Goal: Contribute content: Add original content to the website for others to see

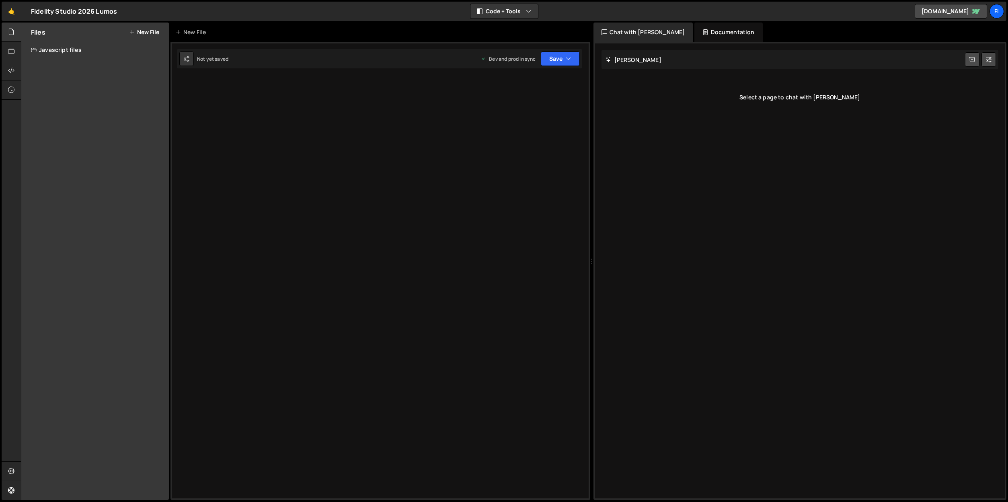
click at [146, 33] on button "New File" at bounding box center [144, 32] width 30 height 6
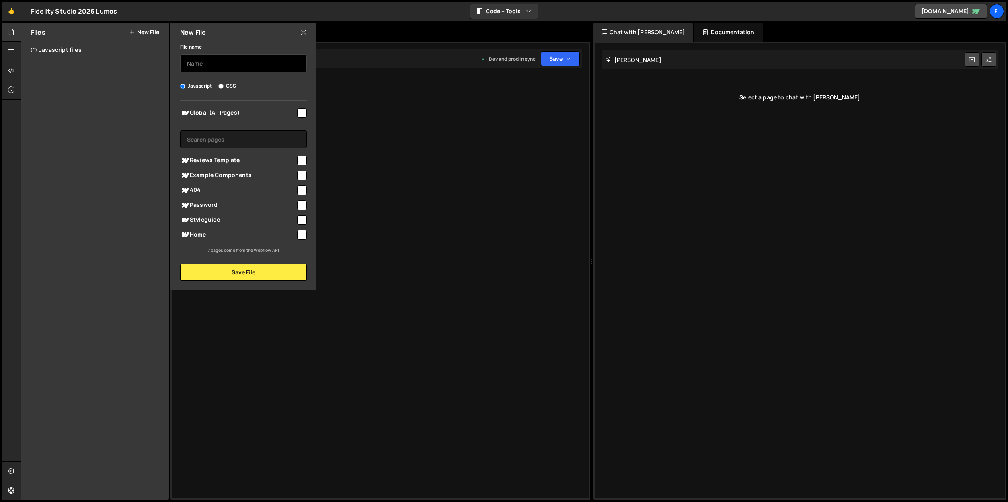
click at [189, 64] on input "text" at bounding box center [243, 63] width 127 height 18
type input "osmo-slater"
click at [304, 113] on input "checkbox" at bounding box center [302, 113] width 10 height 10
checkbox input "true"
click at [234, 283] on div "New File File name osmo-slater Javascript CSS Global (All Pages)" at bounding box center [243, 157] width 148 height 268
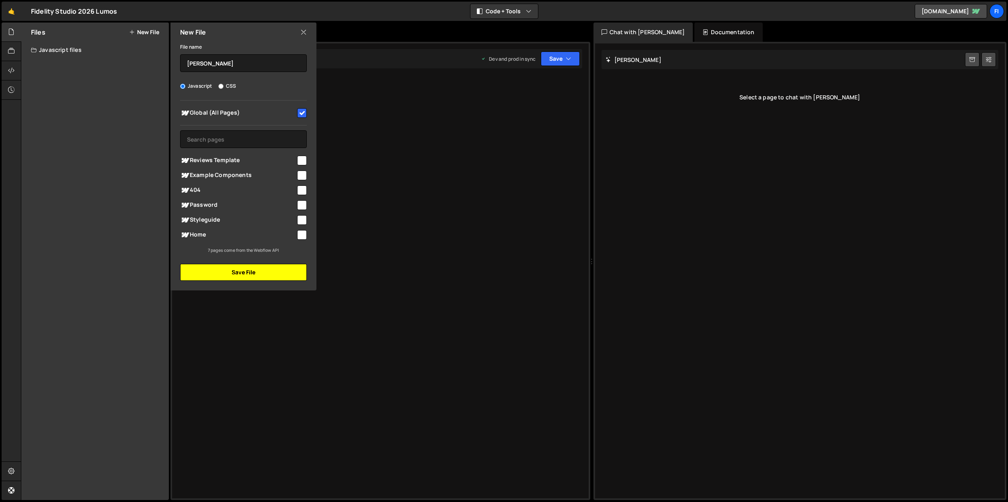
click at [233, 271] on button "Save File" at bounding box center [243, 272] width 127 height 17
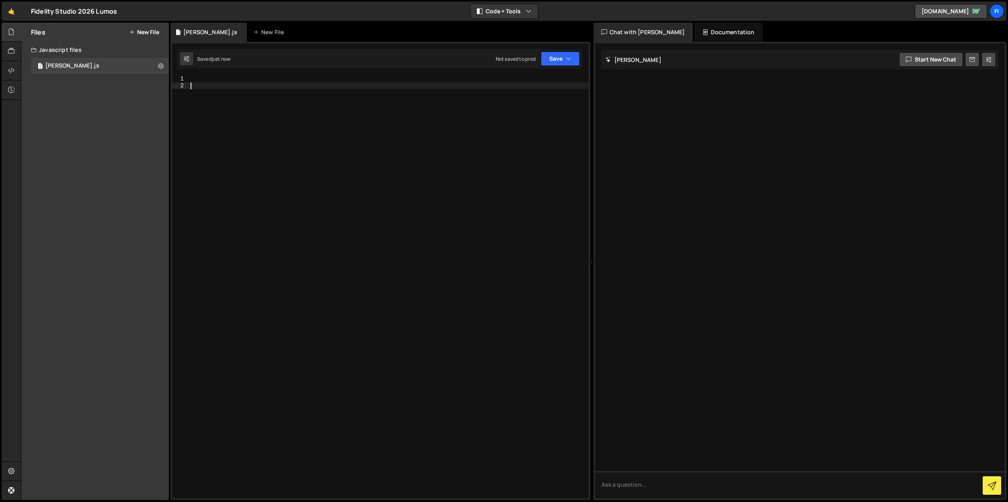
click at [300, 215] on div at bounding box center [389, 294] width 400 height 436
paste textarea
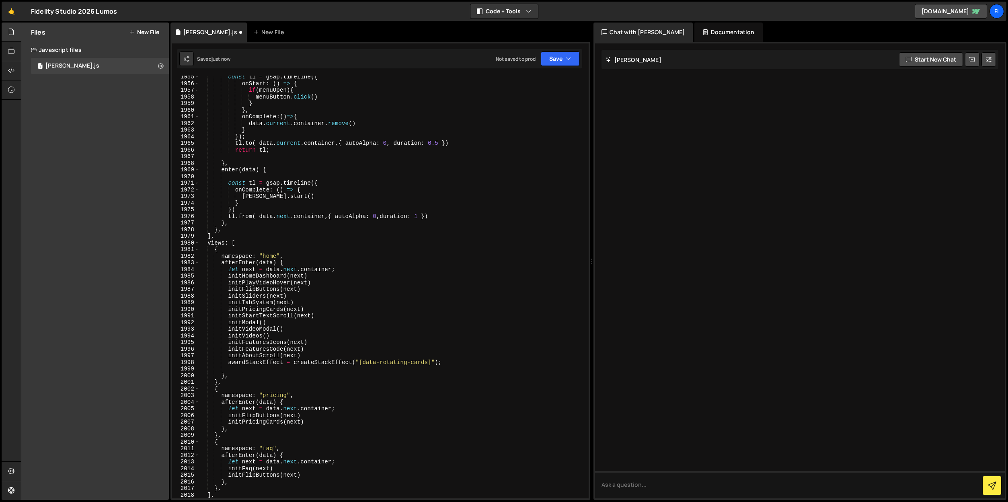
scroll to position [12754, 0]
click at [556, 60] on button "Save" at bounding box center [560, 58] width 39 height 14
click at [527, 117] on div "Not saved to prod" at bounding box center [533, 114] width 84 height 10
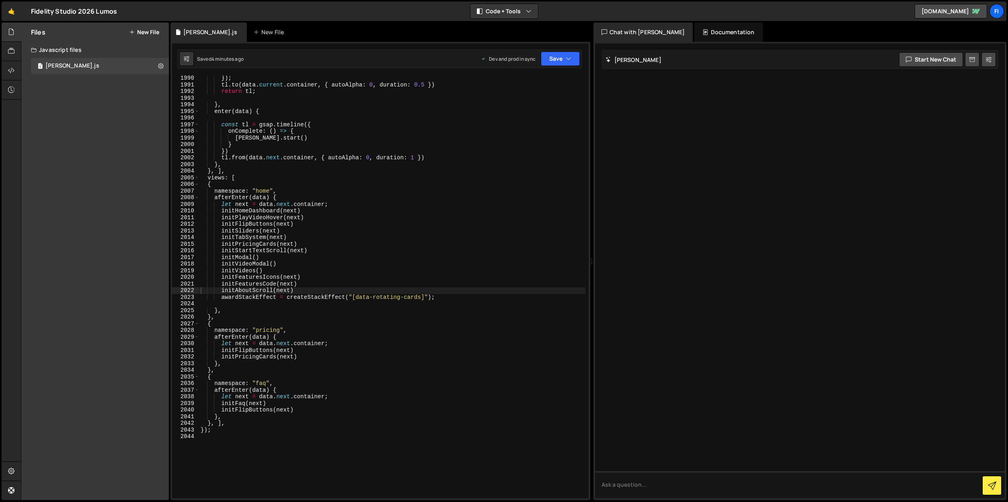
click at [388, 132] on div "}) ; tl . to ( data . current . container , { autoAlpha : 0 , duration : 0.5 })…" at bounding box center [392, 293] width 386 height 436
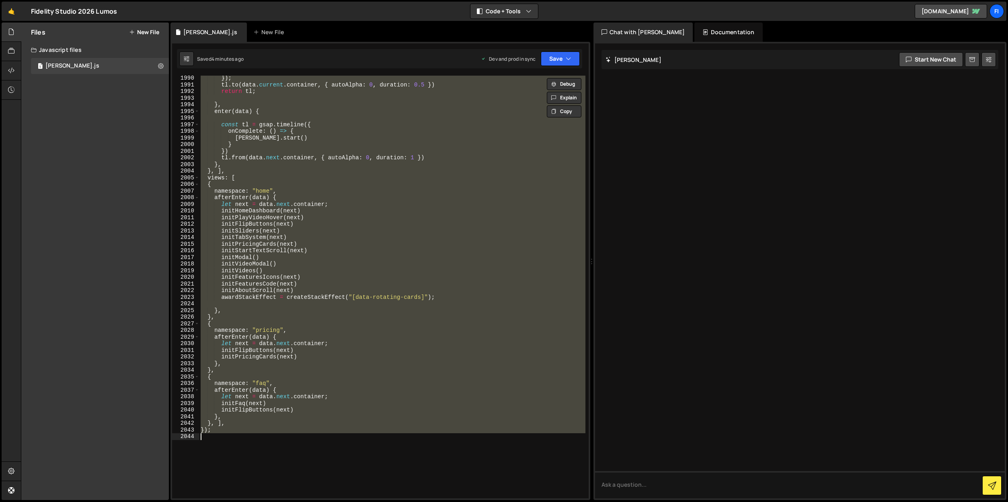
paste textarea
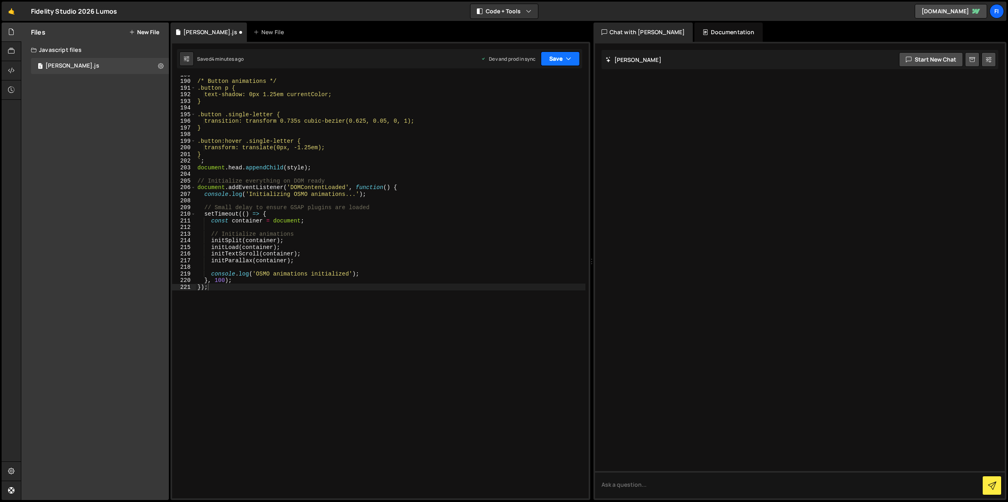
click at [552, 59] on button "Save" at bounding box center [560, 58] width 39 height 14
click at [535, 116] on div "4 minutes ago" at bounding box center [520, 113] width 31 height 7
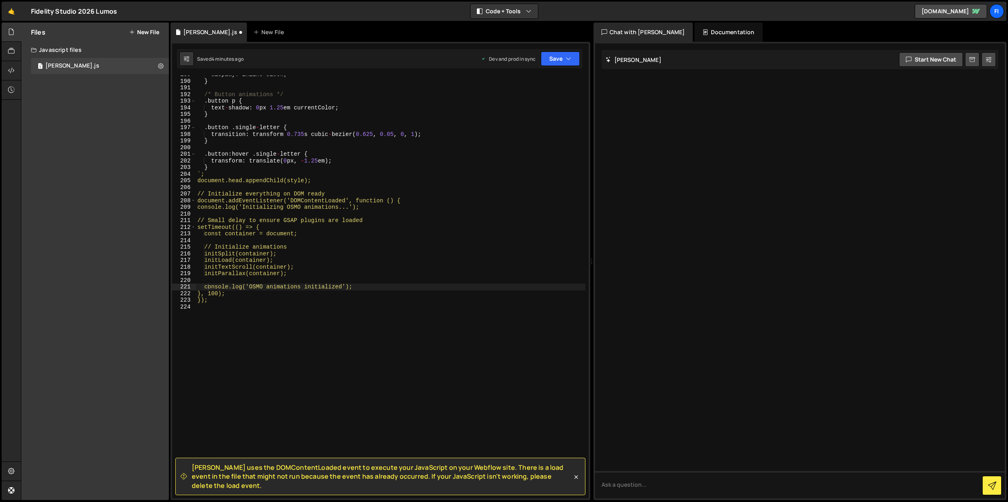
scroll to position [1252, 0]
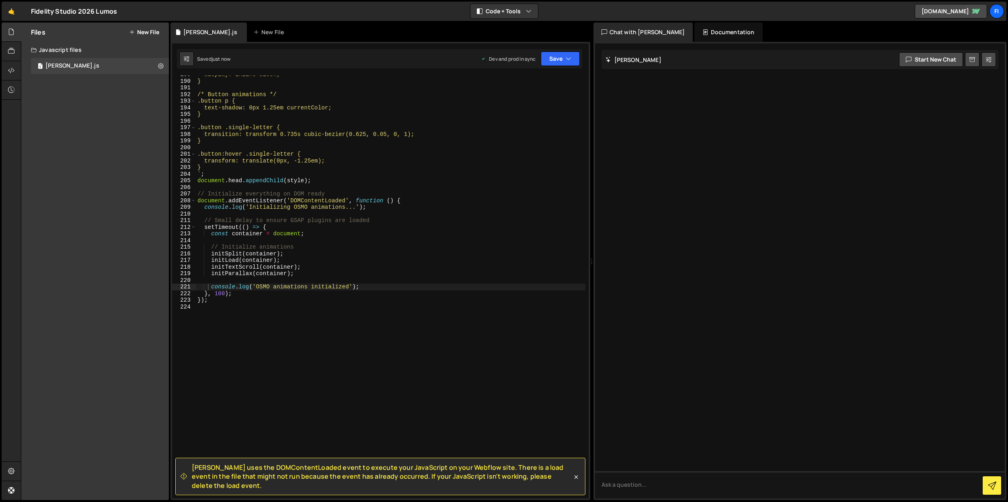
drag, startPoint x: 191, startPoint y: 477, endPoint x: 569, endPoint y: 486, distance: 378.9
click at [568, 485] on div "Slater uses the DOMContentLoaded event to execute your JavaScript on your Webfl…" at bounding box center [377, 476] width 392 height 27
copy span "Slater uses the DOMContentLoaded event to execute your JavaScript on your Webfl…"
click at [468, 259] on div "display: inline-block; } /* Button animations */ .button p { text-shadow: 0px 1…" at bounding box center [391, 289] width 390 height 436
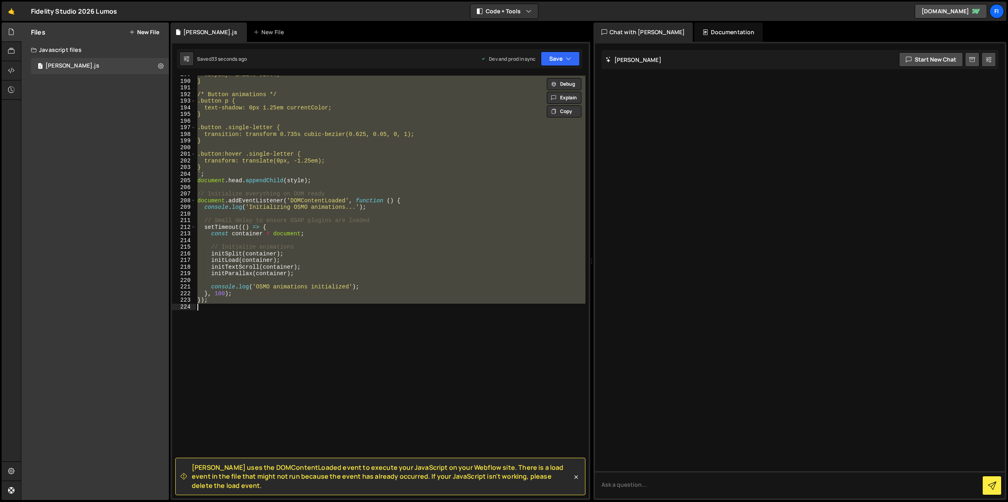
paste textarea ", 100);"
type textarea "}, 100);"
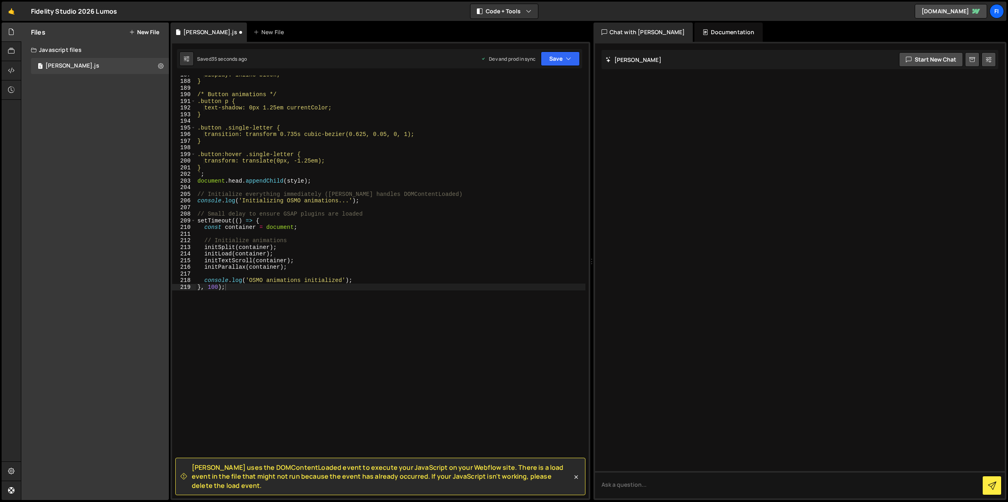
click at [580, 61] on div "Saved 35 seconds ago Dev and prod in sync Upgrade to Edit Save Save to Staging …" at bounding box center [379, 58] width 405 height 19
click at [575, 61] on button "Save" at bounding box center [560, 58] width 39 height 14
click at [573, 114] on div "Saved 35 seconds ago" at bounding box center [533, 114] width 84 height 10
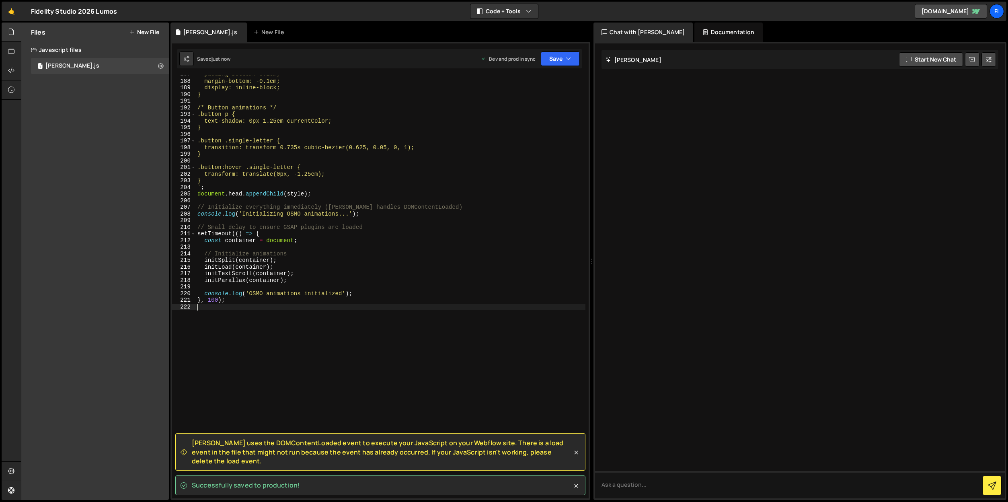
click at [484, 401] on div "padding-bottom: 0.1em; margin-bottom: -0.1em; display: inline-block; } /* Butto…" at bounding box center [391, 289] width 390 height 436
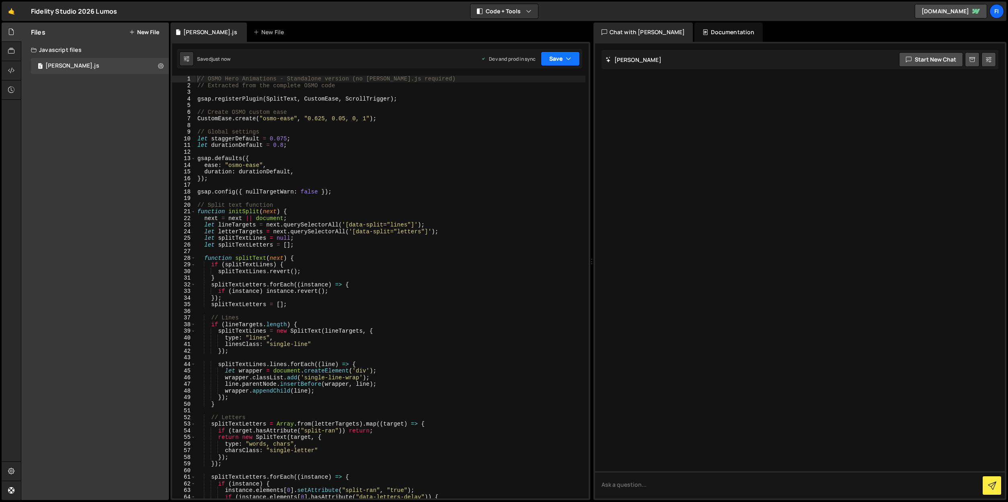
click at [557, 51] on button "Save" at bounding box center [560, 58] width 39 height 14
click at [549, 118] on div "Saved just now" at bounding box center [533, 114] width 84 height 10
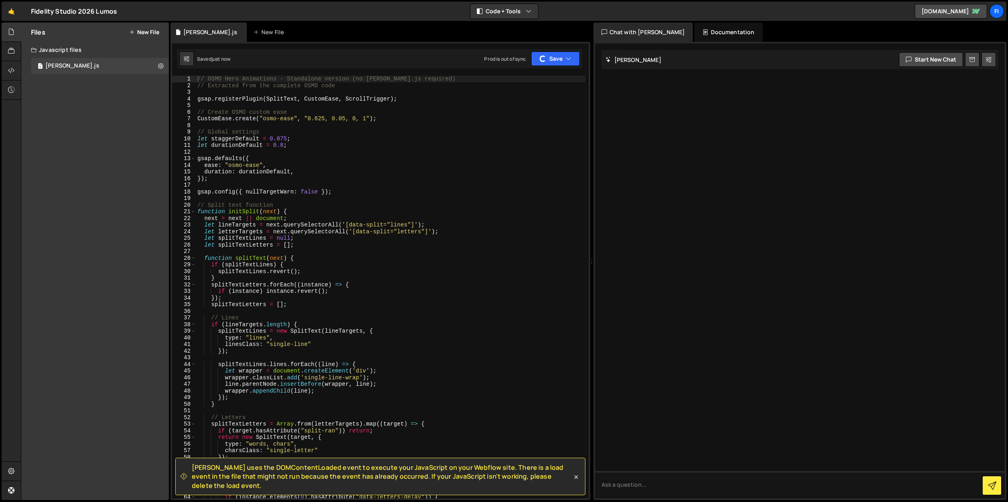
click at [433, 474] on span "Slater uses the DOMContentLoaded event to execute your JavaScript on your Webfl…" at bounding box center [382, 476] width 380 height 27
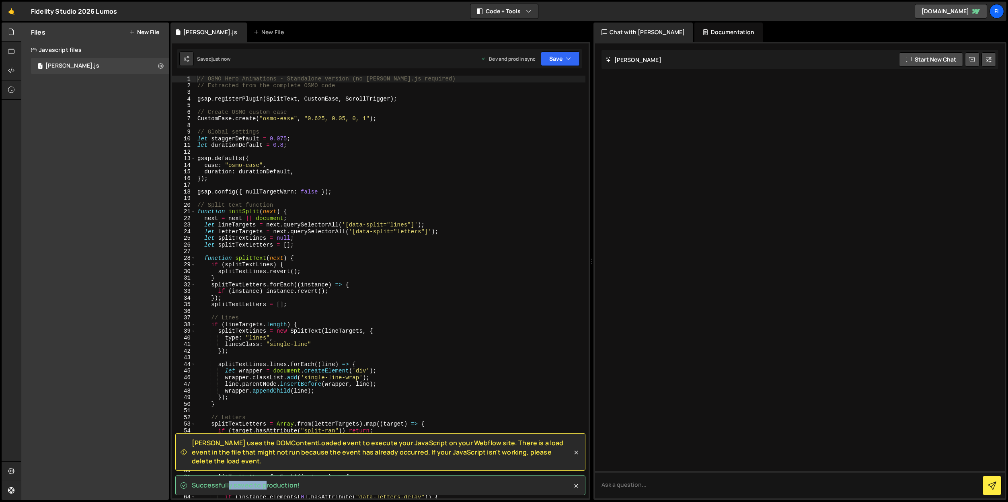
click at [433, 474] on div "Slater uses the DOMContentLoaded event to execute your JavaScript on your Webfl…" at bounding box center [380, 464] width 410 height 62
drag, startPoint x: 429, startPoint y: 460, endPoint x: 563, endPoint y: 467, distance: 133.7
click at [432, 460] on span "Slater uses the DOMContentLoaded event to execute your JavaScript on your Webfl…" at bounding box center [382, 451] width 380 height 27
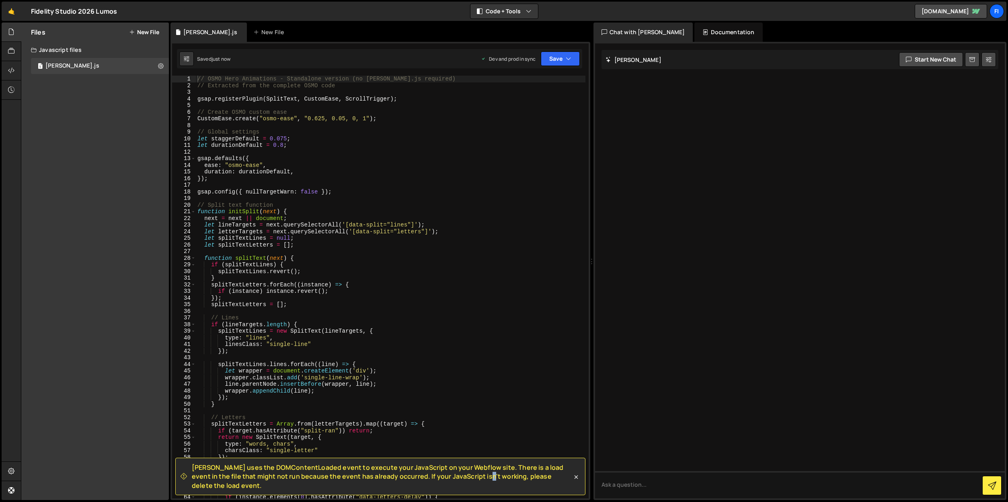
drag, startPoint x: 568, startPoint y: 462, endPoint x: 181, endPoint y: 478, distance: 388.0
click at [181, 478] on div "Slater uses the DOMContentLoaded event to execute your JavaScript on your Webfl…" at bounding box center [377, 476] width 392 height 27
copy span "Slater uses the DOMContentLoaded event to execute your JavaScript on your Webfl…"
click at [371, 328] on div "// OSMO Hero Animations - Standalone version (no Barba.js required) // Extracte…" at bounding box center [391, 294] width 390 height 436
paste textarea
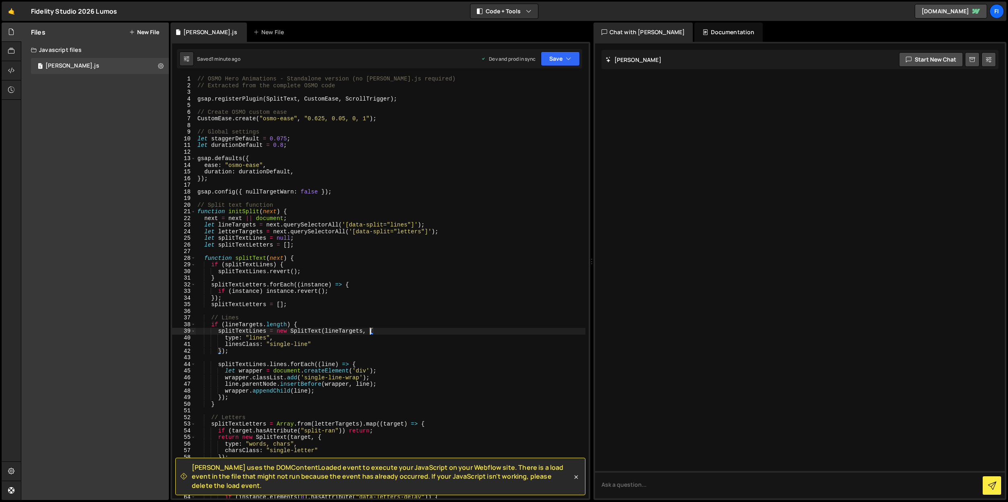
type textarea "}, 100);"
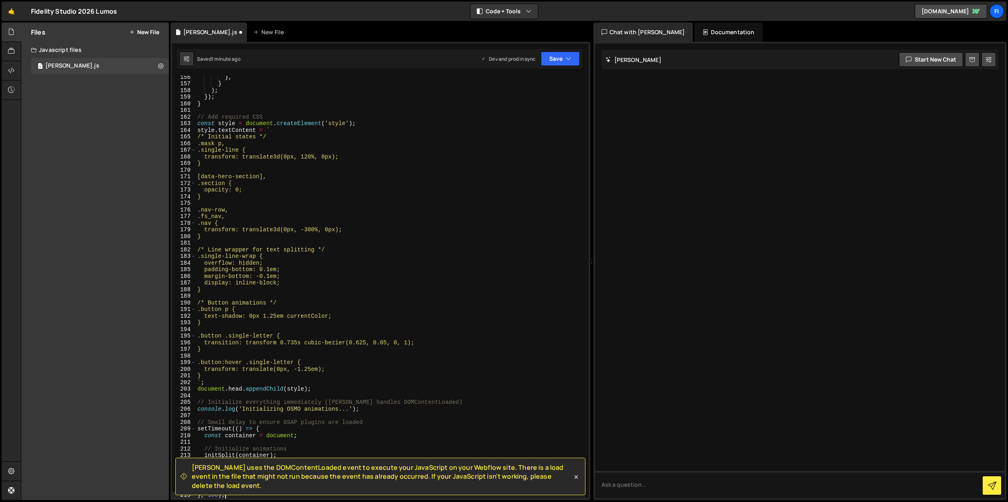
scroll to position [1030, 0]
click at [560, 60] on button "Save" at bounding box center [560, 58] width 39 height 14
click at [549, 109] on div "Saved 1 minute ago" at bounding box center [533, 114] width 84 height 10
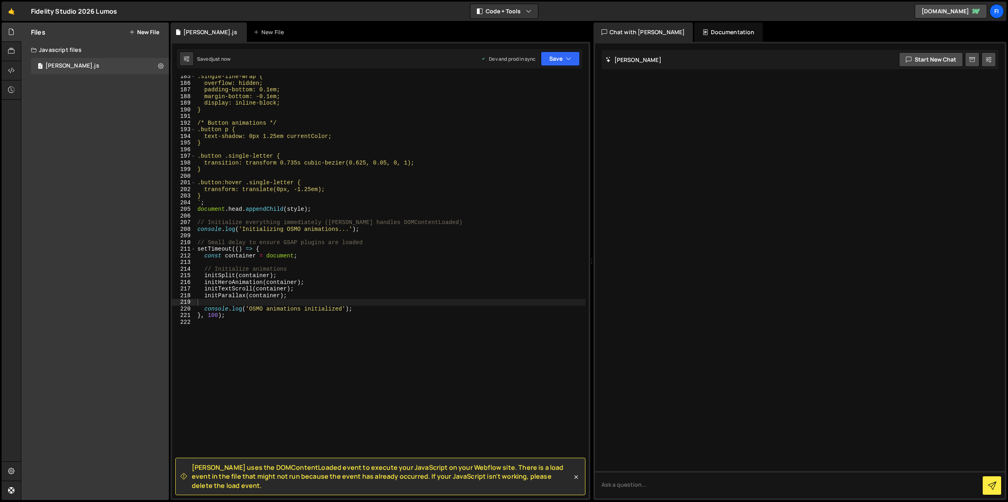
scroll to position [1221, 0]
click at [569, 67] on div "Saved 17 seconds ago Dev and prod in sync Upgrade to Edit Save Save to Staging …" at bounding box center [379, 58] width 405 height 19
click at [568, 59] on icon "button" at bounding box center [569, 59] width 6 height 8
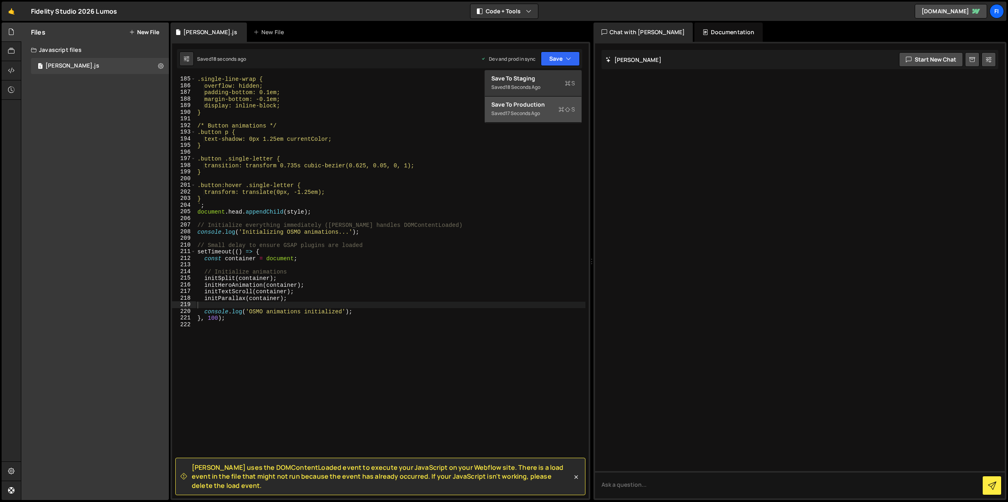
click at [562, 112] on icon at bounding box center [562, 109] width 6 height 8
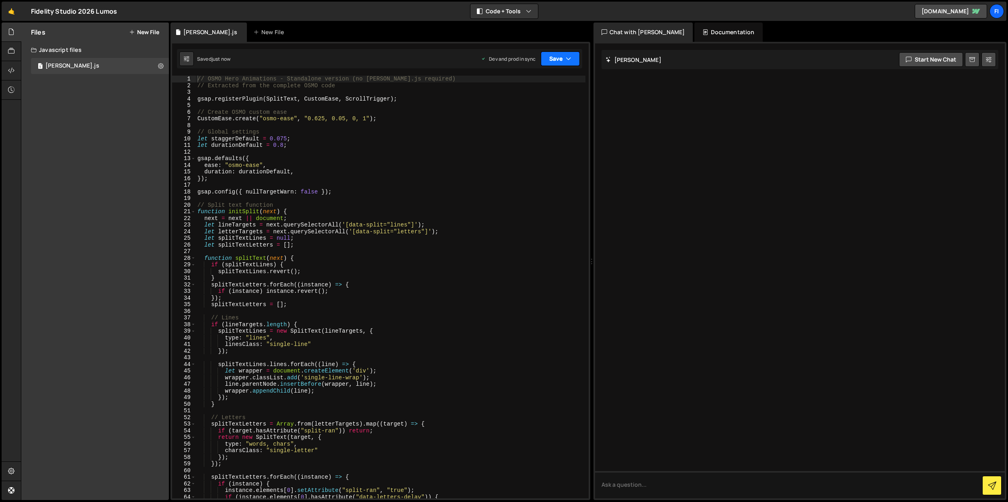
click at [569, 58] on icon "button" at bounding box center [569, 59] width 6 height 8
click at [537, 112] on div "Saved just now" at bounding box center [533, 114] width 84 height 10
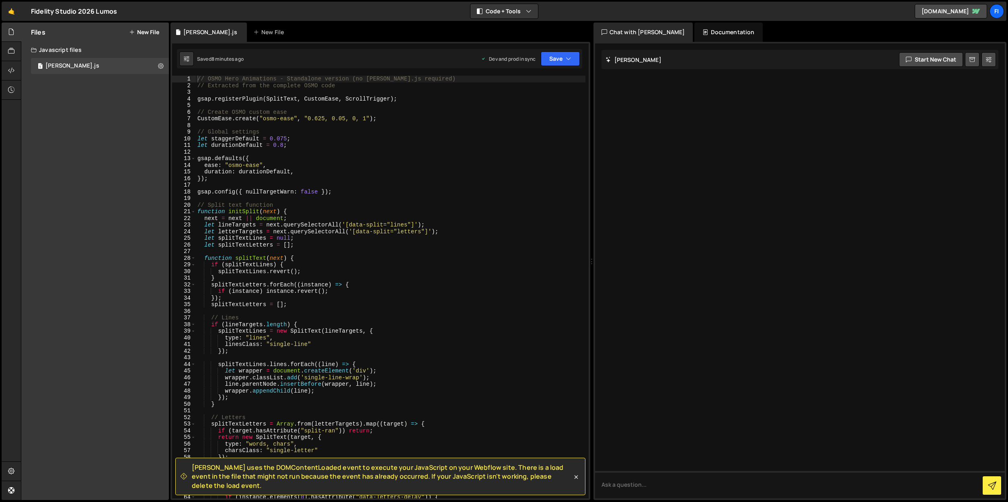
click at [144, 29] on button "New File" at bounding box center [144, 32] width 30 height 6
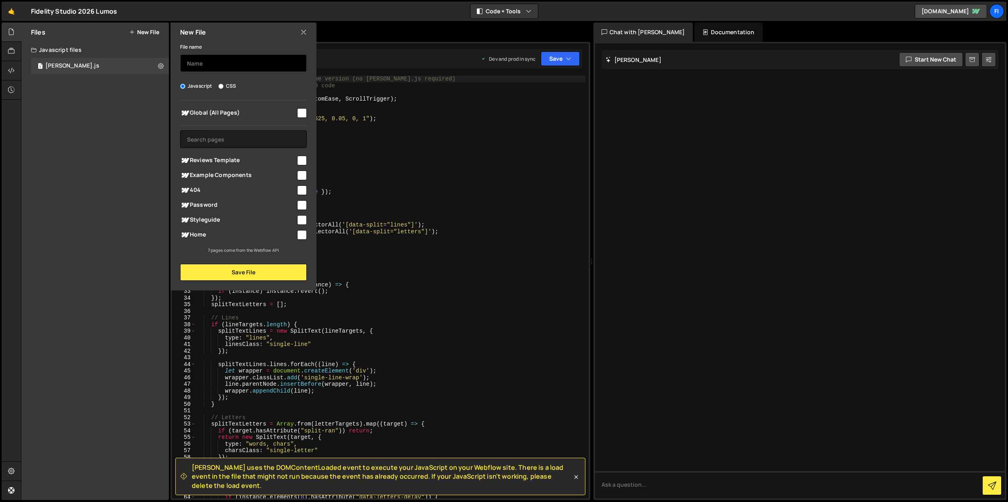
click at [252, 59] on input "text" at bounding box center [243, 63] width 127 height 18
type input "Respo"
type input "Review Responsive"
click at [226, 85] on label "CSS" at bounding box center [227, 86] width 18 height 8
click at [224, 85] on input "CSS" at bounding box center [220, 86] width 5 height 5
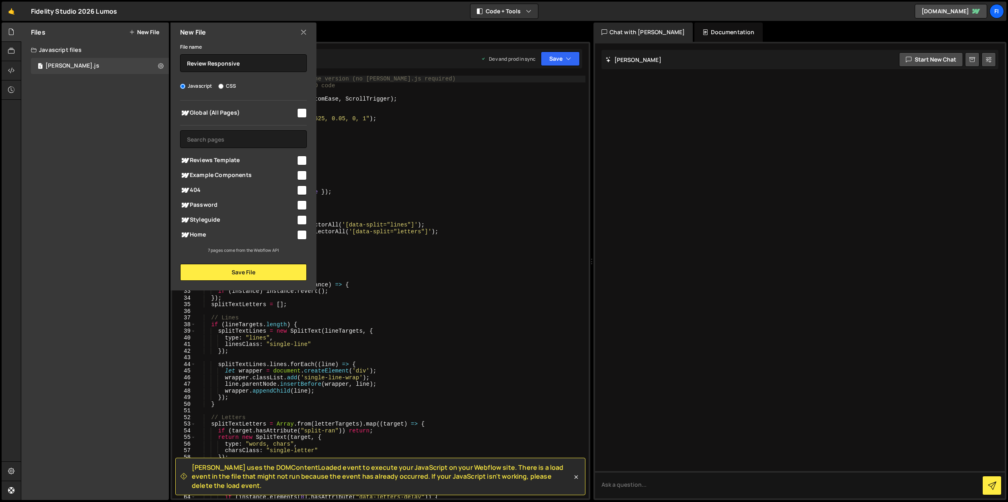
radio input "true"
click at [307, 236] on div "Global (All Pages) Reviews Template" at bounding box center [243, 177] width 146 height 153
click at [303, 238] on input "checkbox" at bounding box center [302, 235] width 10 height 10
checkbox input "true"
click at [276, 273] on button "Save File" at bounding box center [243, 272] width 127 height 17
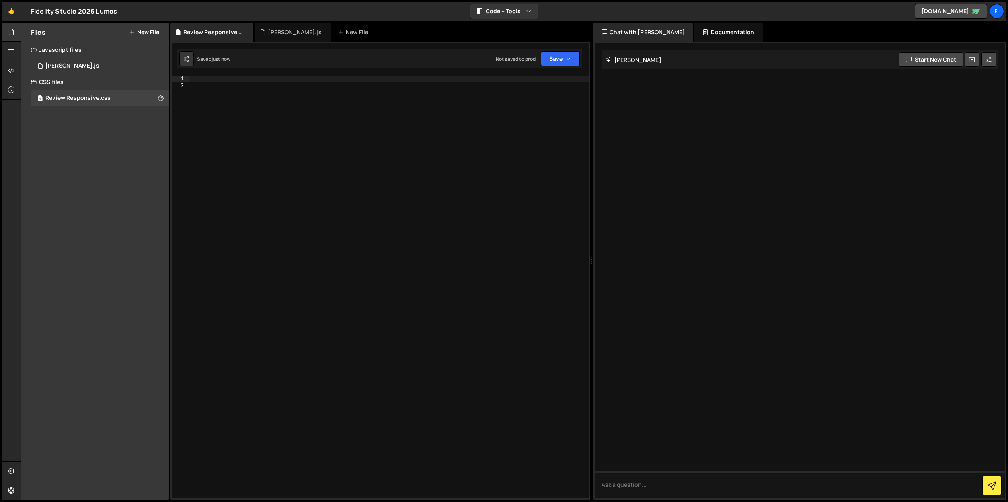
click at [256, 107] on div at bounding box center [389, 294] width 400 height 436
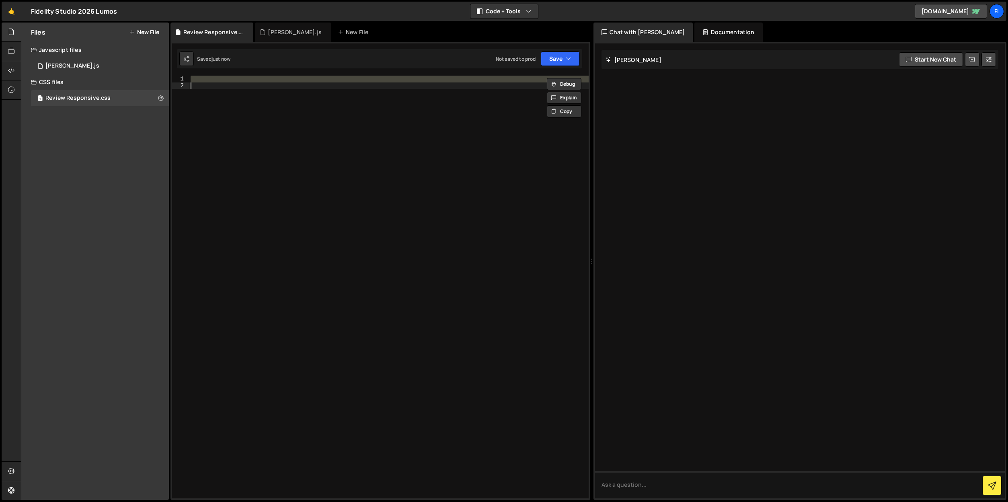
paste textarea "}"
type textarea "}"
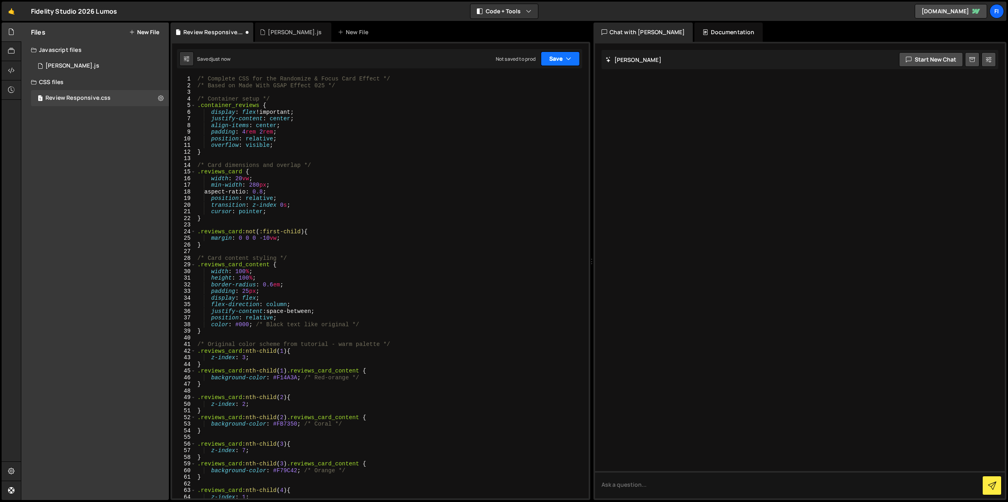
click at [559, 59] on button "Save" at bounding box center [560, 58] width 39 height 14
click at [539, 114] on div "Not saved to prod" at bounding box center [533, 114] width 84 height 10
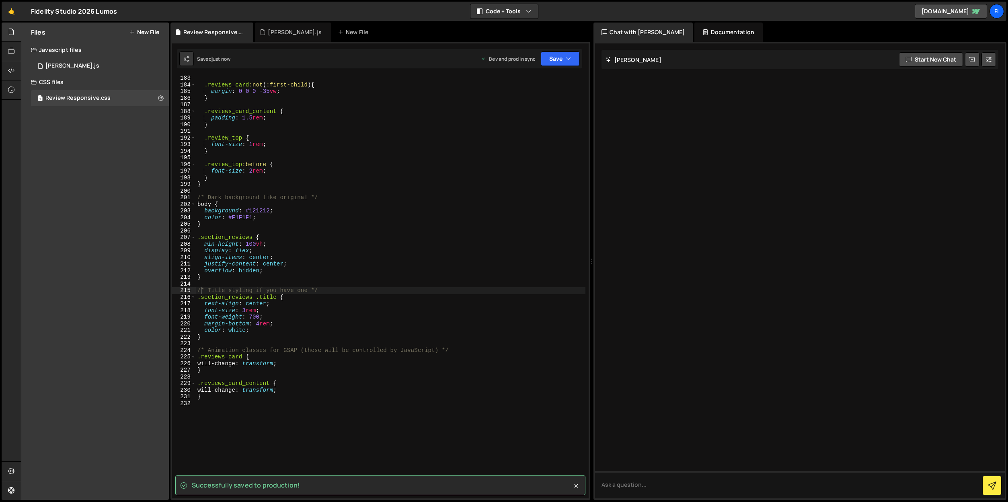
click at [145, 35] on button "New File" at bounding box center [144, 32] width 30 height 6
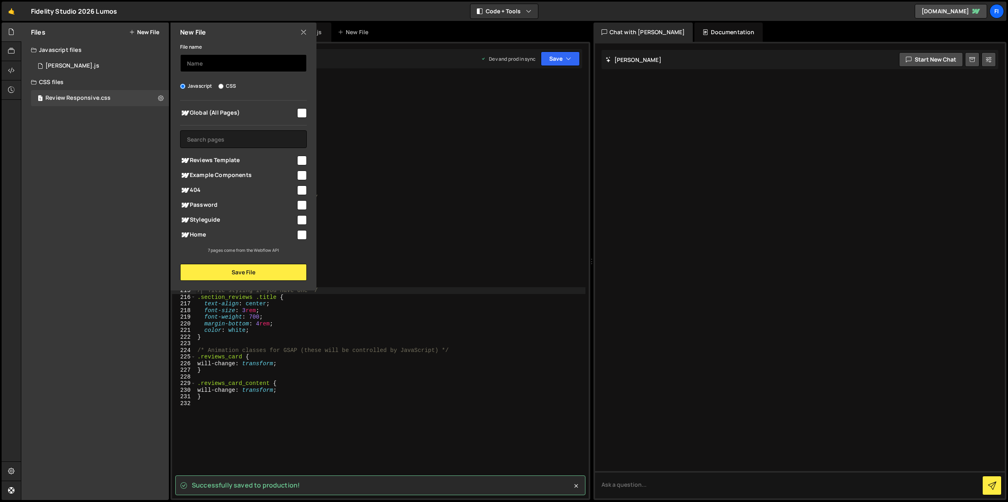
click at [207, 63] on input "text" at bounding box center [243, 63] width 127 height 18
type input "r"
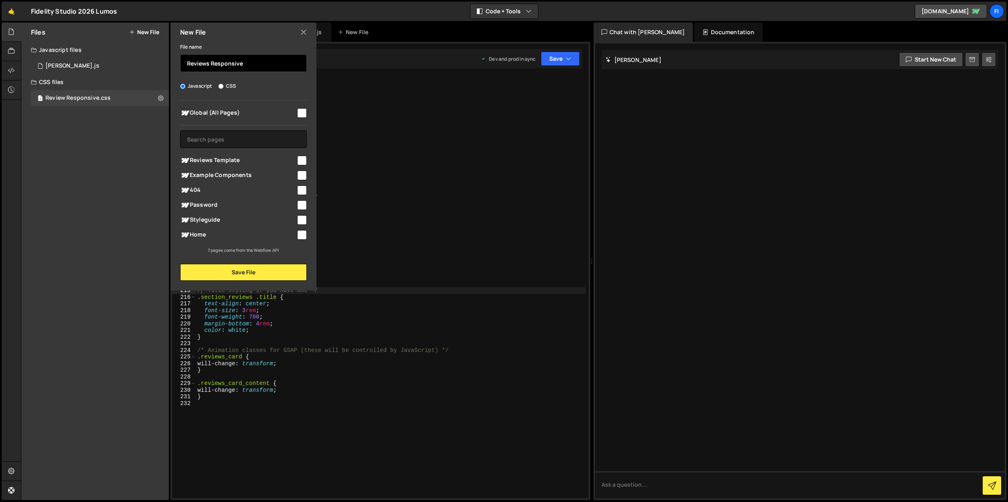
type input "Reviews Responsive"
click at [303, 233] on input "checkbox" at bounding box center [302, 235] width 10 height 10
checkbox input "true"
click at [247, 270] on button "Save File" at bounding box center [243, 272] width 127 height 17
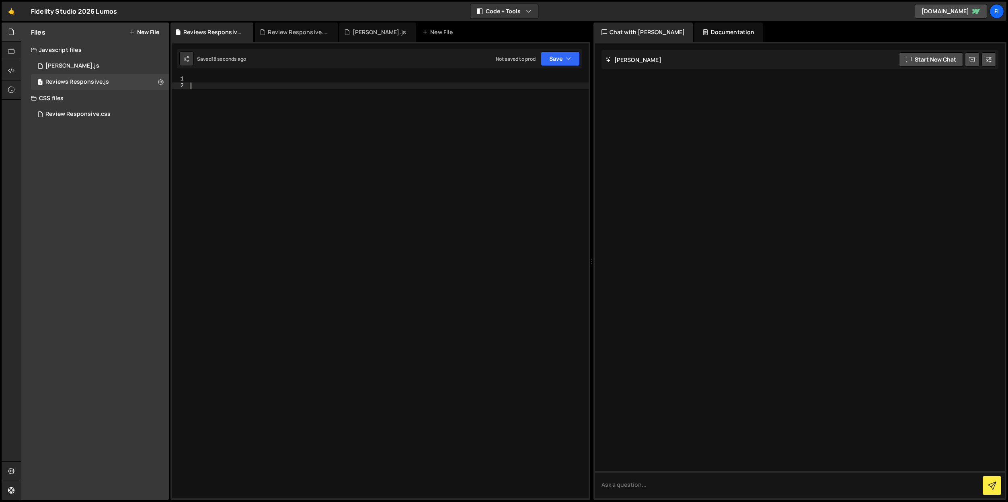
click at [230, 150] on div at bounding box center [389, 294] width 400 height 436
paste textarea "*/"
type textarea "*/"
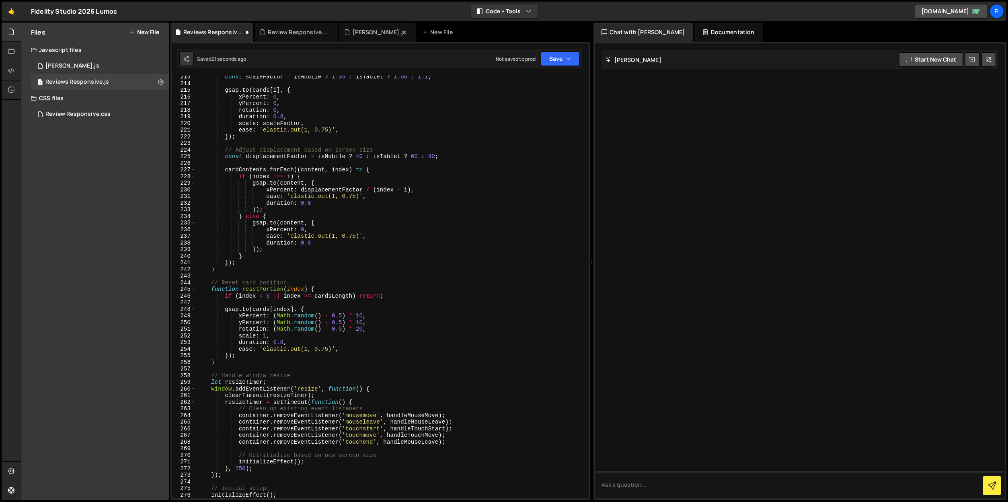
scroll to position [1501, 0]
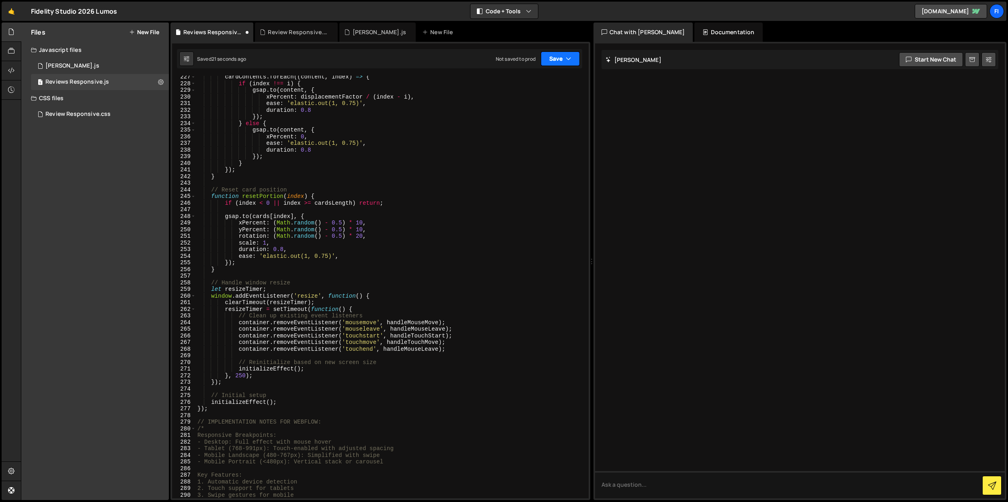
click at [553, 59] on button "Save" at bounding box center [560, 58] width 39 height 14
click at [556, 102] on div "Save to Production S" at bounding box center [533, 105] width 84 height 8
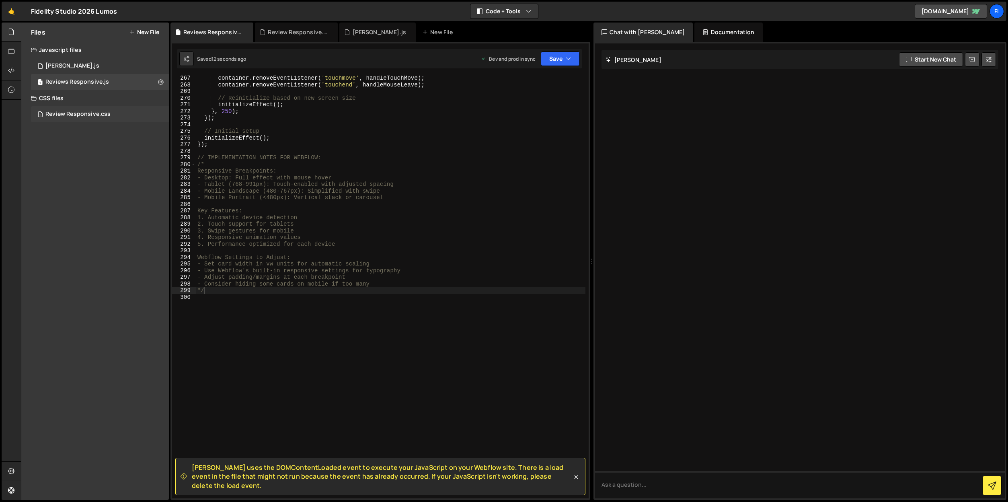
click at [83, 110] on div "1 Review Responsive.css 0" at bounding box center [100, 114] width 138 height 16
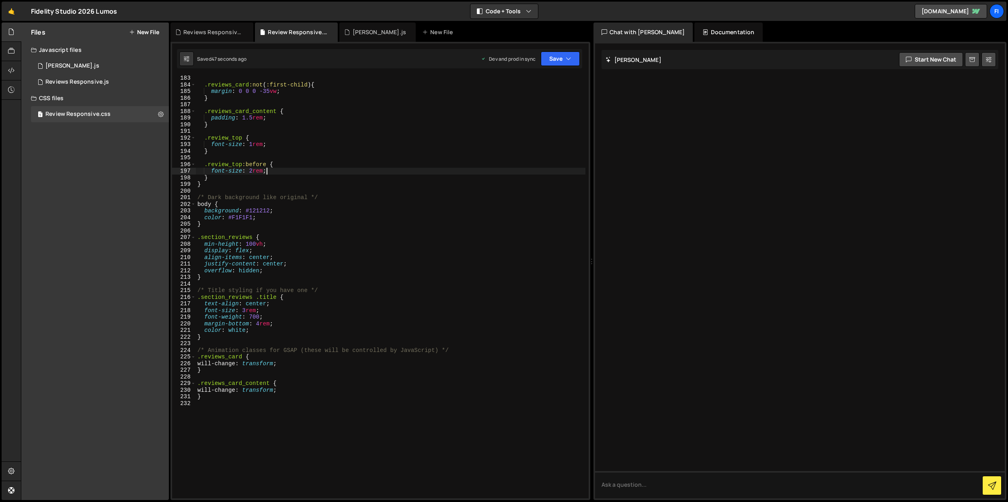
click at [337, 171] on div ".reviews_card :not ( :first-child ) { margin : 0 0 0 -35 vw ; } .reviews_card_c…" at bounding box center [391, 293] width 390 height 436
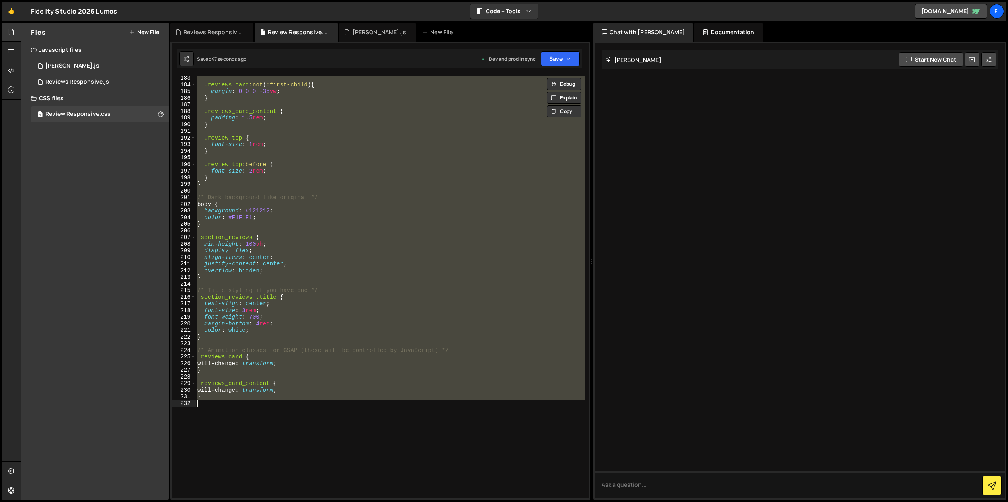
paste textarea
type textarea "}"
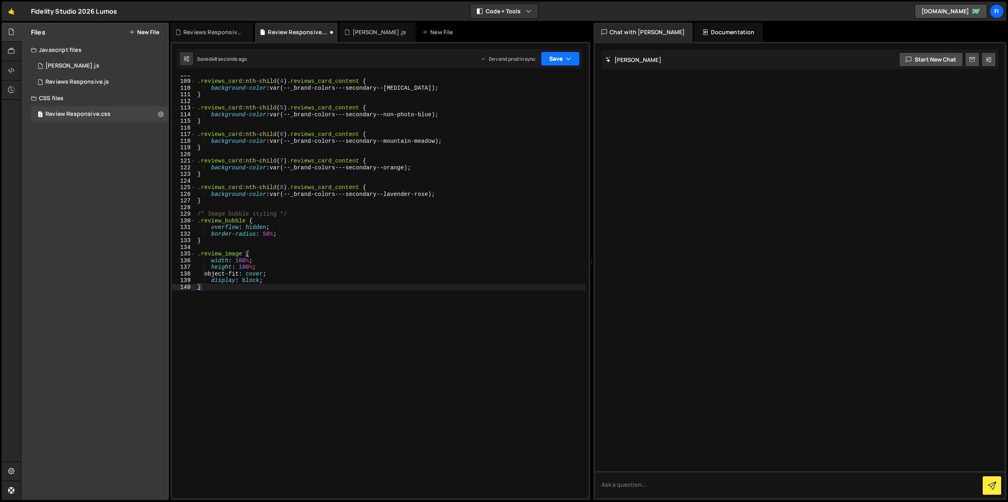
click at [565, 56] on button "Save" at bounding box center [560, 58] width 39 height 14
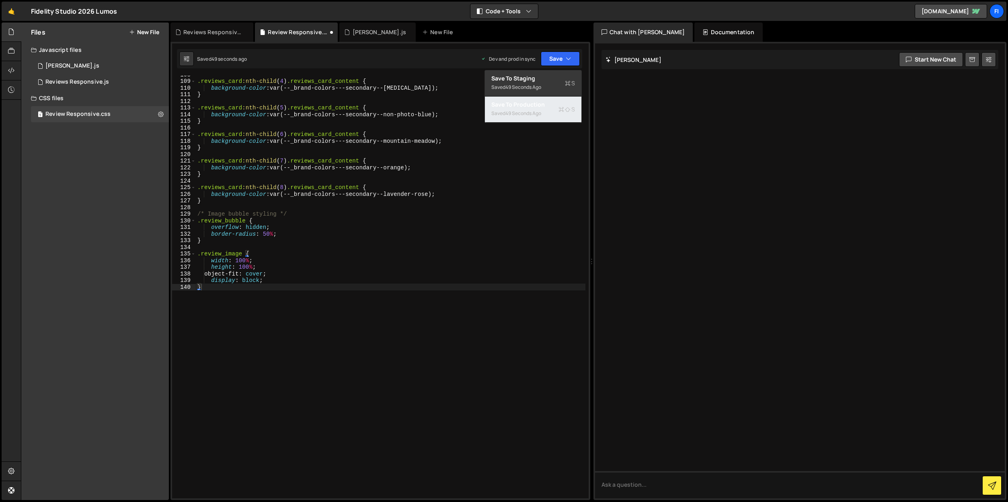
click at [540, 100] on button "Save to Production S Saved 49 seconds ago" at bounding box center [533, 110] width 97 height 26
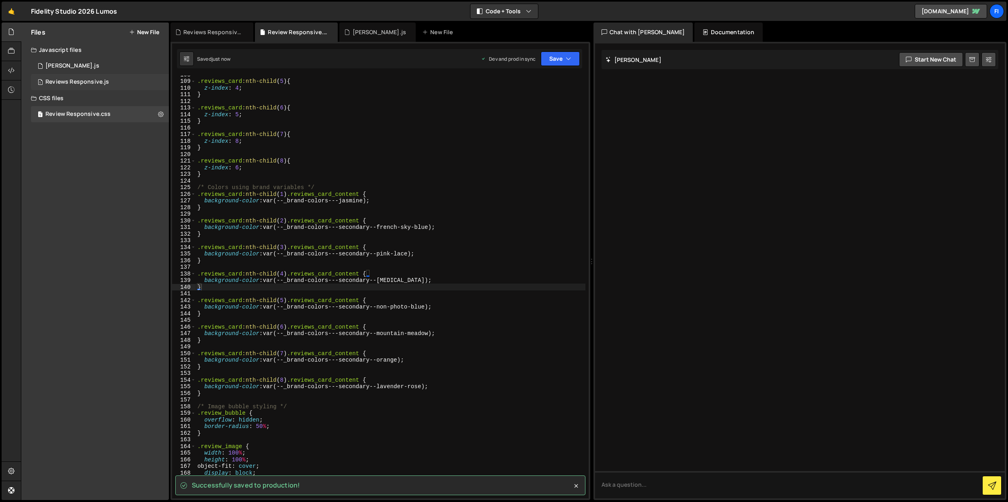
click at [96, 79] on div "Reviews Responsive.js" at bounding box center [77, 81] width 64 height 7
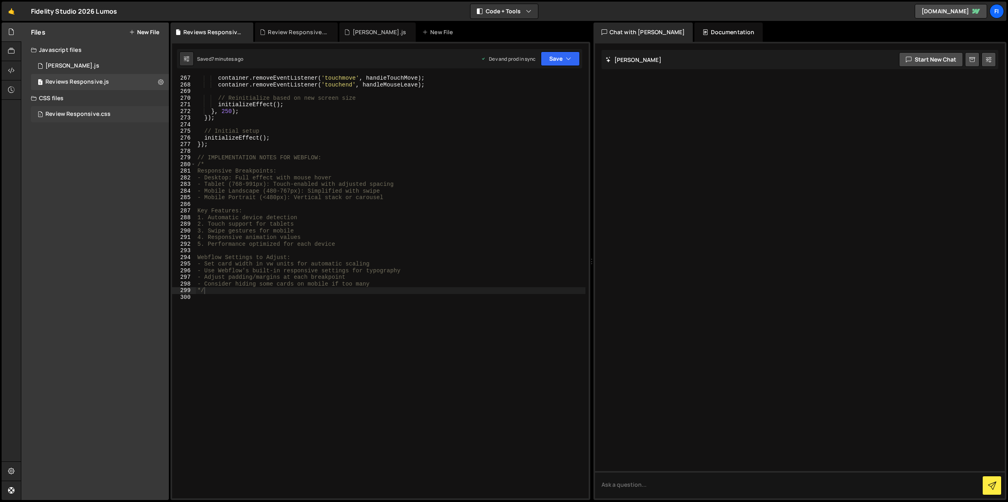
click at [135, 115] on div "1 Review Responsive.css 0" at bounding box center [100, 114] width 138 height 16
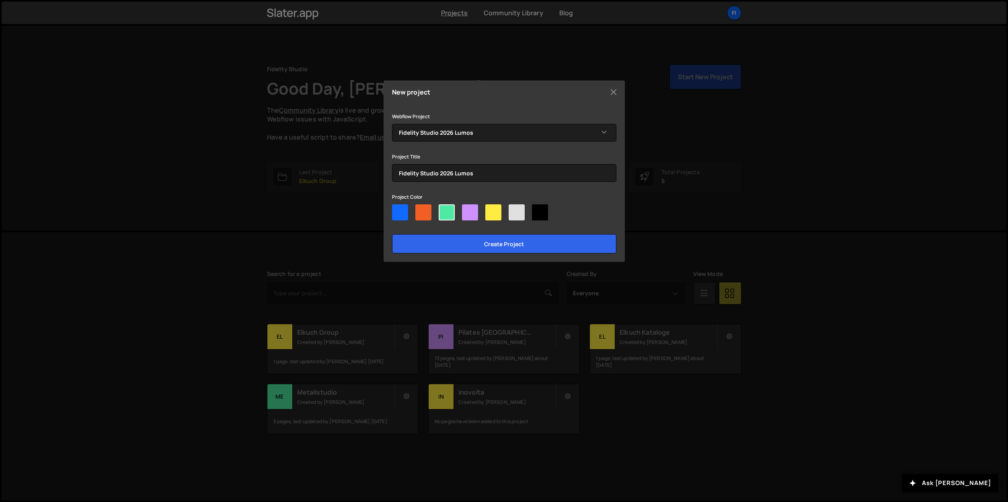
select select "689314e6eca362b9c633d70b"
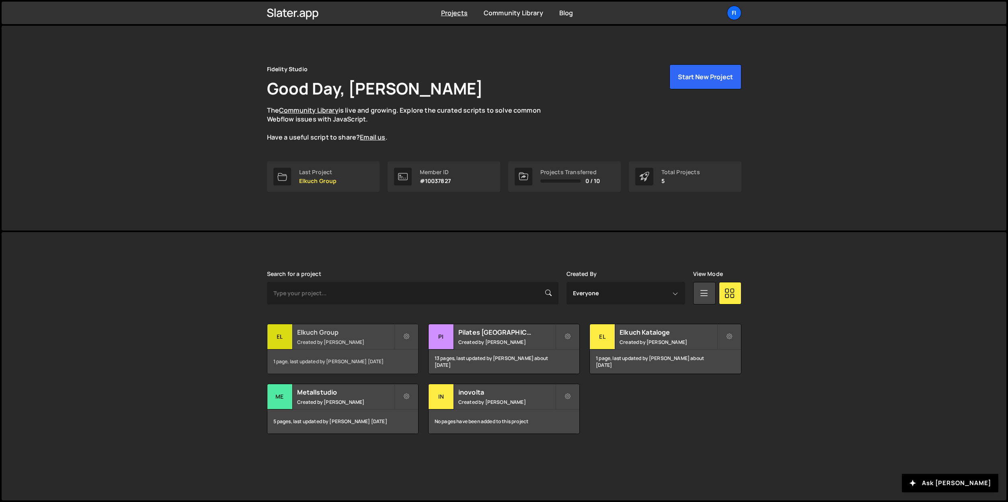
click at [339, 344] on small "Created by [PERSON_NAME]" at bounding box center [345, 342] width 97 height 7
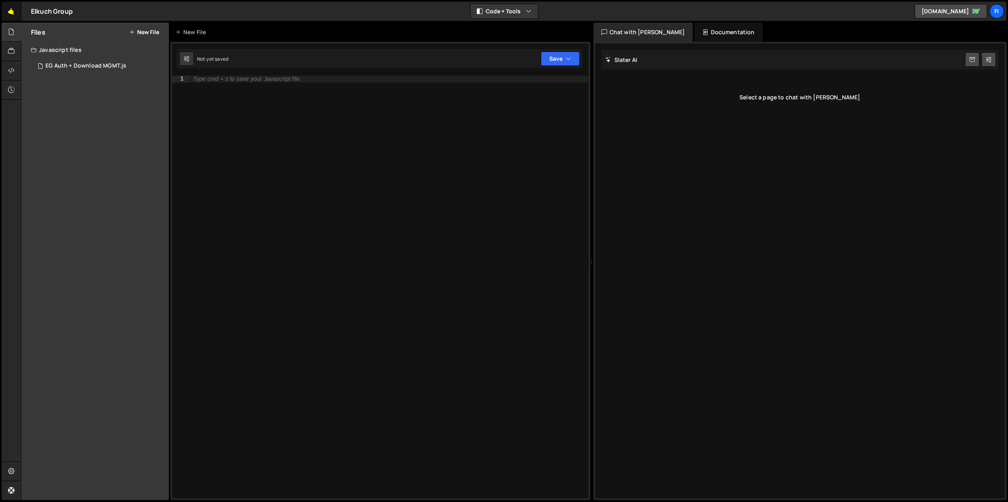
click at [8, 11] on link "🤙" at bounding box center [12, 11] width 20 height 19
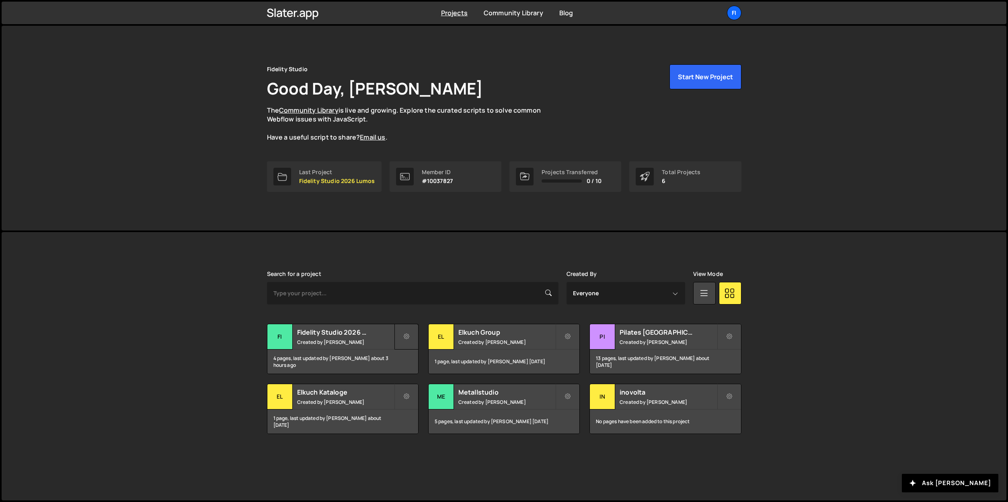
click at [401, 343] on button at bounding box center [406, 337] width 24 height 26
click at [316, 339] on small "Created by Markus Mueller" at bounding box center [345, 342] width 97 height 7
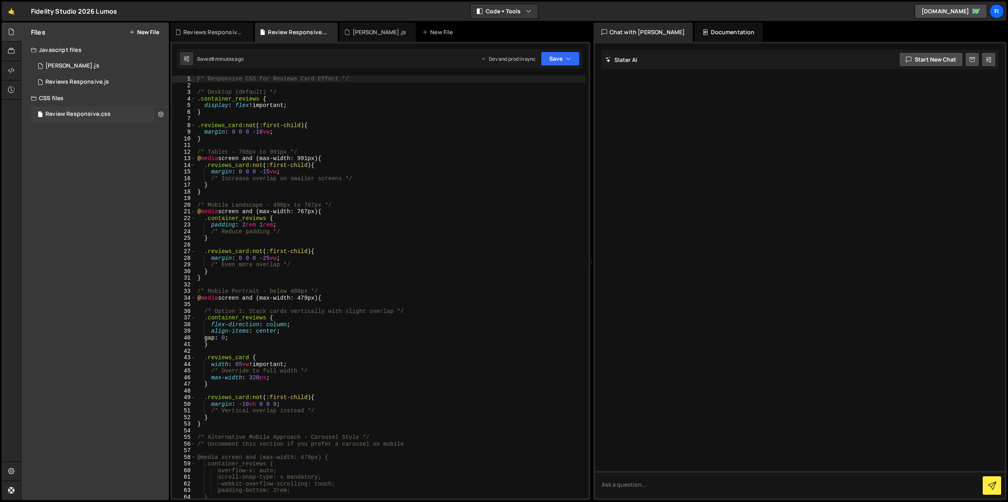
click at [160, 115] on icon at bounding box center [161, 114] width 6 height 8
click at [195, 164] on button "Delete File" at bounding box center [209, 163] width 79 height 16
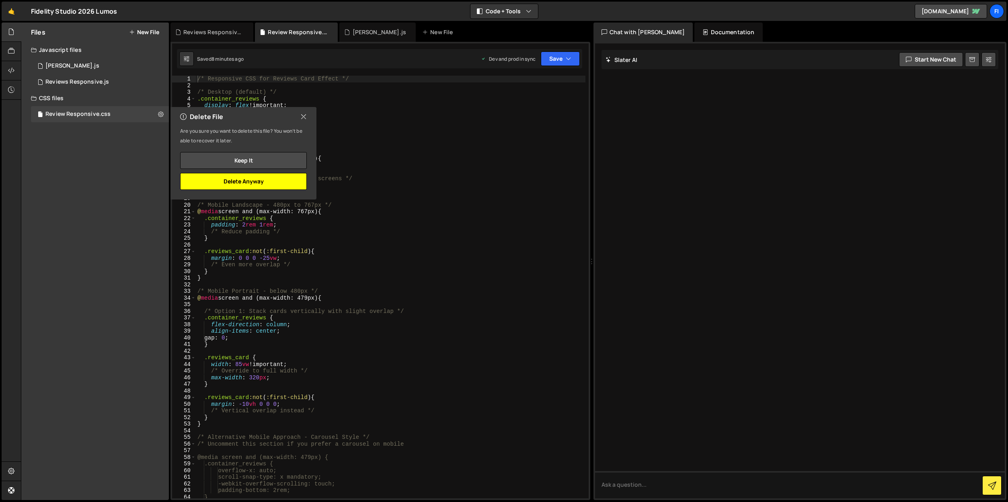
click at [281, 183] on button "Delete Anyway" at bounding box center [243, 181] width 127 height 17
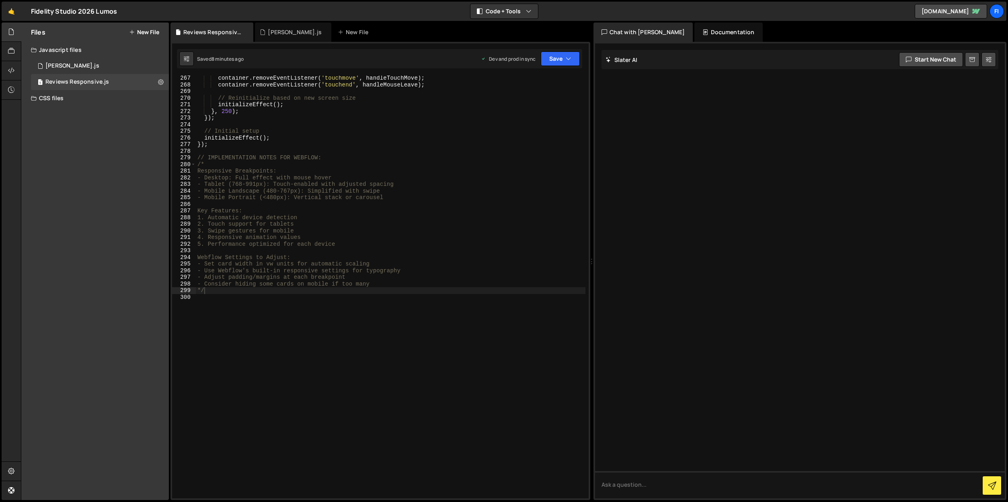
scroll to position [1766, 0]
click at [157, 84] on button at bounding box center [161, 82] width 14 height 14
click at [192, 134] on button "Delete File" at bounding box center [209, 131] width 79 height 16
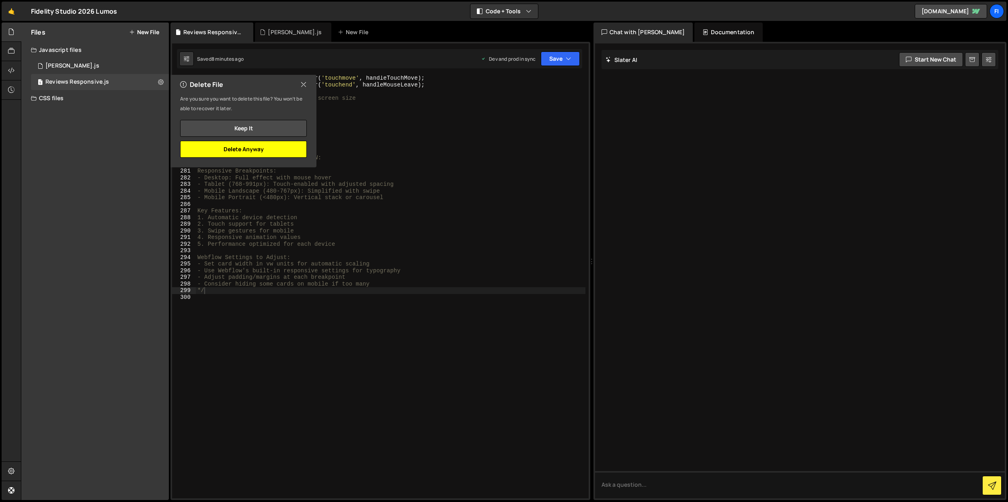
click at [270, 152] on button "Delete Anyway" at bounding box center [243, 149] width 127 height 17
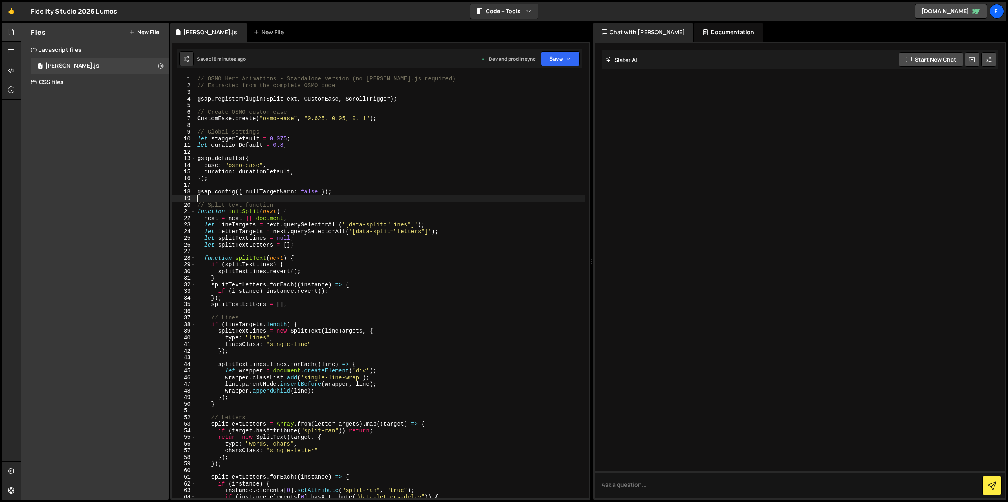
click at [253, 201] on div "// OSMO Hero Animations - Standalone version (no [PERSON_NAME].js required) // …" at bounding box center [391, 294] width 390 height 436
